Goal: Navigation & Orientation: Find specific page/section

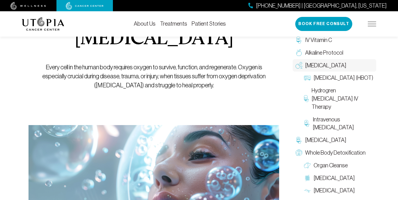
scroll to position [105, 0]
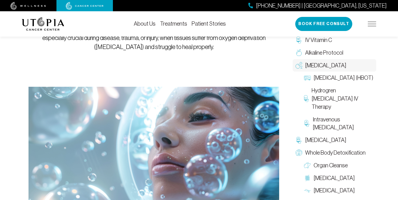
click at [372, 24] on img at bounding box center [372, 24] width 8 height 5
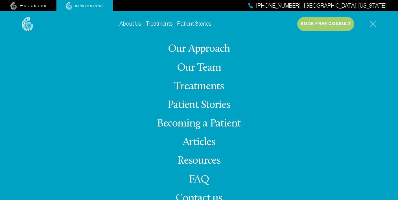
scroll to position [214, 0]
click at [205, 161] on link "Resources" at bounding box center [198, 161] width 43 height 11
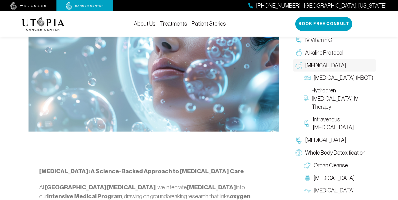
scroll to position [214, 0]
